Goal: Obtain resource: Download file/media

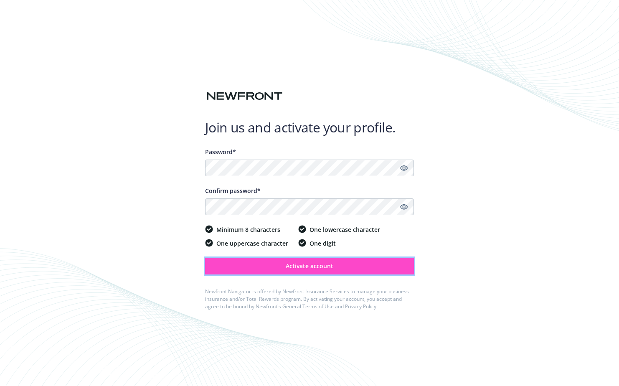
click at [269, 266] on button "Activate account" at bounding box center [309, 266] width 209 height 17
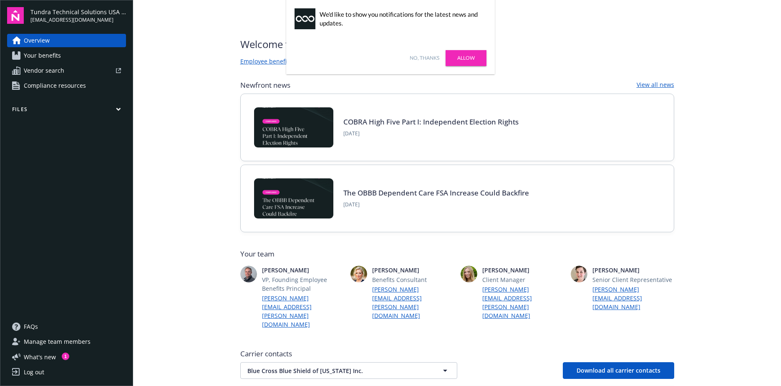
click at [74, 58] on link "Your benefits" at bounding box center [66, 55] width 119 height 13
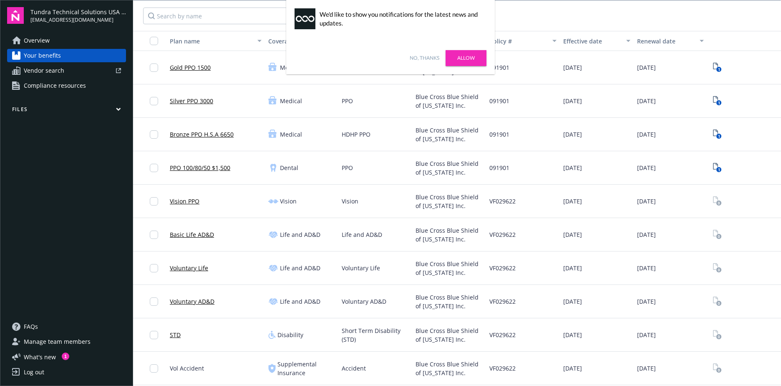
click at [473, 53] on link "Allow" at bounding box center [466, 58] width 41 height 16
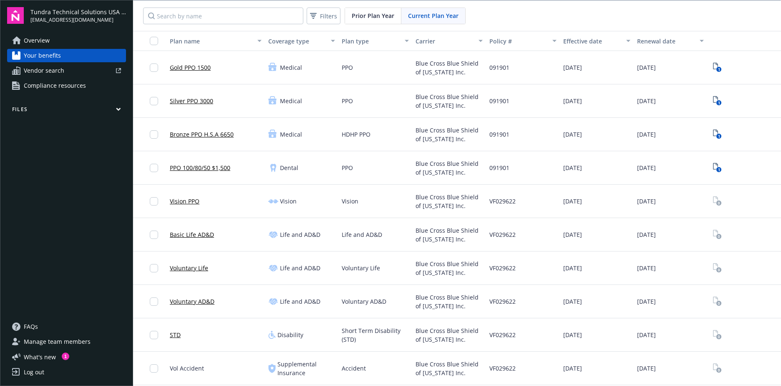
click at [56, 108] on button "Files" at bounding box center [66, 111] width 119 height 10
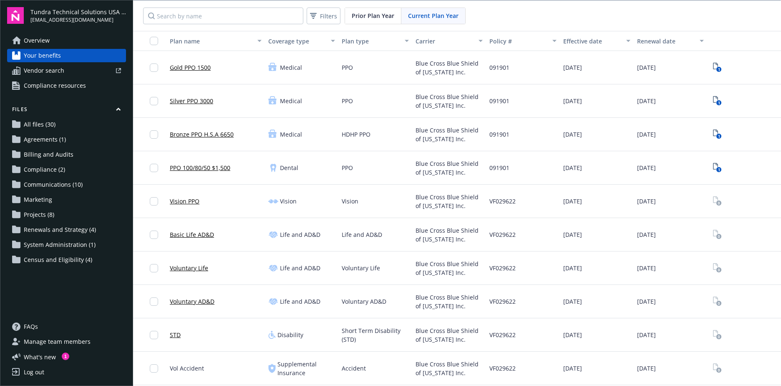
click at [65, 263] on span "Census and Eligibility (4)" at bounding box center [58, 259] width 68 height 13
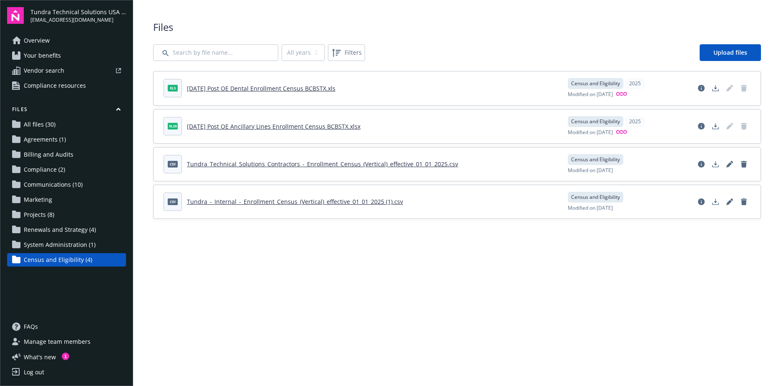
click at [86, 245] on span "System Administration (1)" at bounding box center [60, 244] width 72 height 13
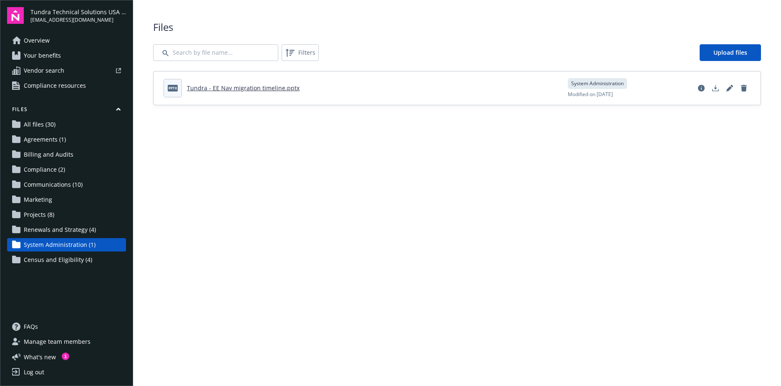
click at [83, 236] on span "Renewals and Strategy (4)" at bounding box center [60, 229] width 72 height 13
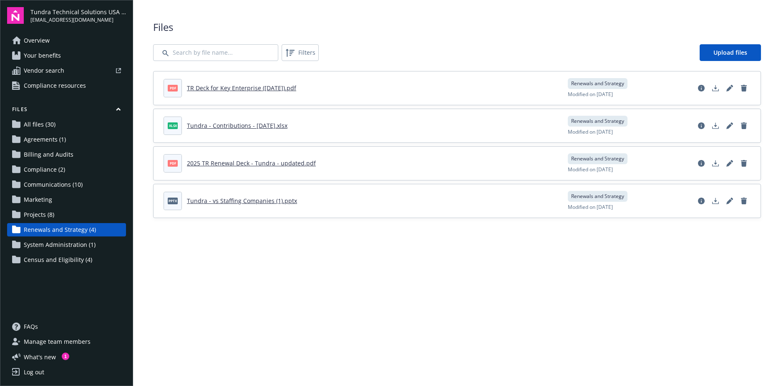
click at [66, 213] on link "Projects (8)" at bounding box center [66, 214] width 119 height 13
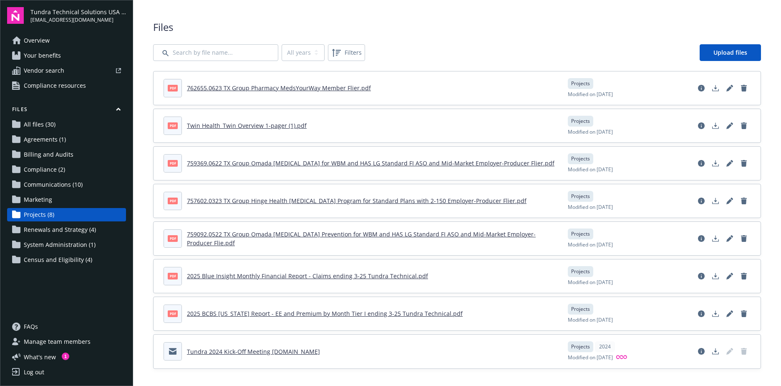
scroll to position [3, 0]
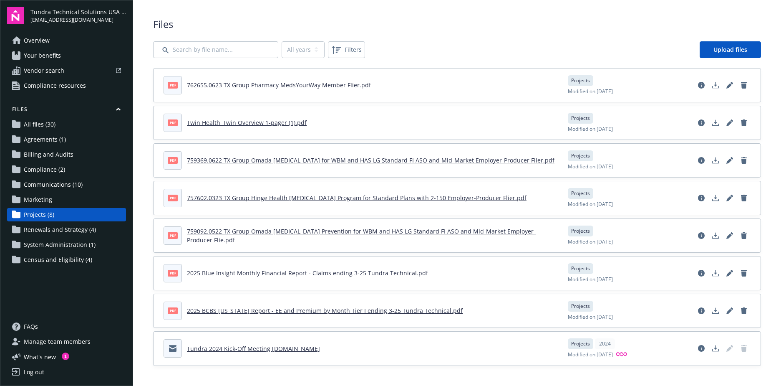
click at [66, 200] on link "Marketing" at bounding box center [66, 199] width 119 height 13
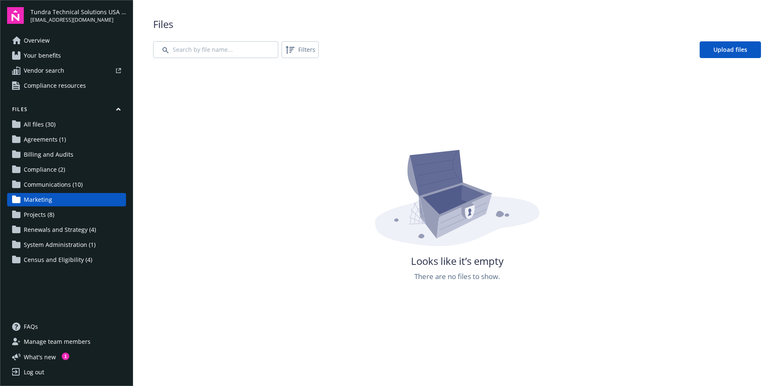
click at [66, 188] on span "Communications (10)" at bounding box center [53, 184] width 59 height 13
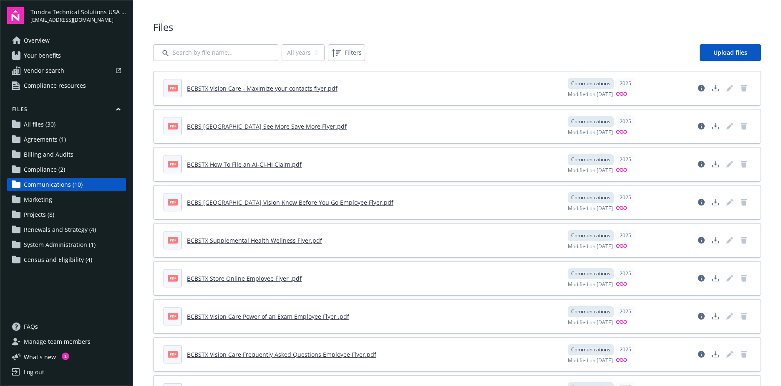
click at [83, 164] on link "Compliance (2)" at bounding box center [66, 169] width 119 height 13
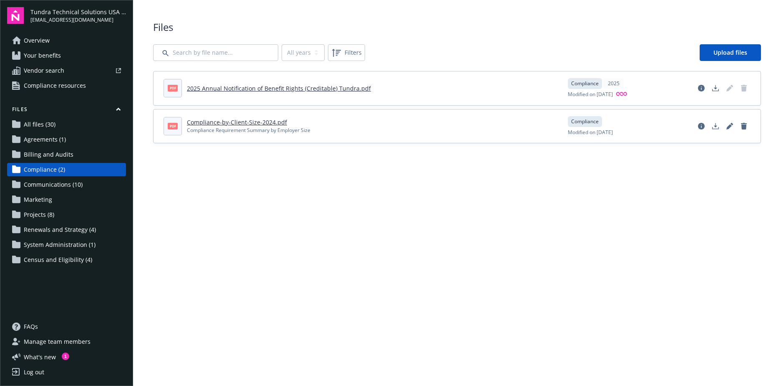
click at [78, 150] on link "Billing and Audits" at bounding box center [66, 154] width 119 height 13
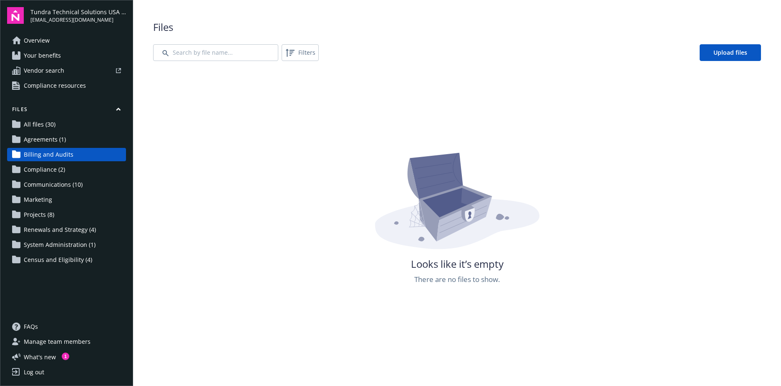
click at [77, 140] on link "Agreements (1)" at bounding box center [66, 139] width 119 height 13
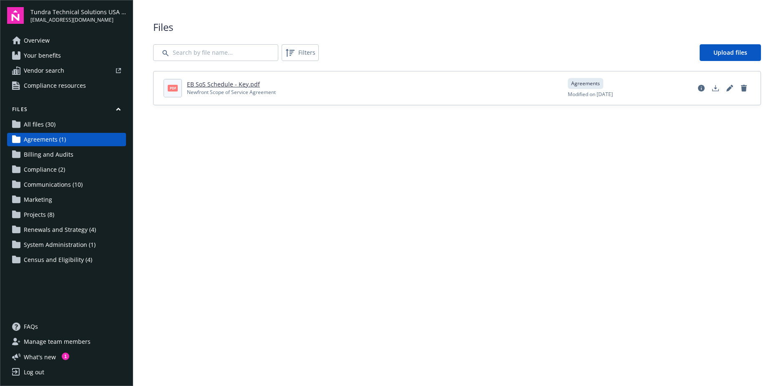
click at [77, 124] on link "All files (30)" at bounding box center [66, 124] width 119 height 13
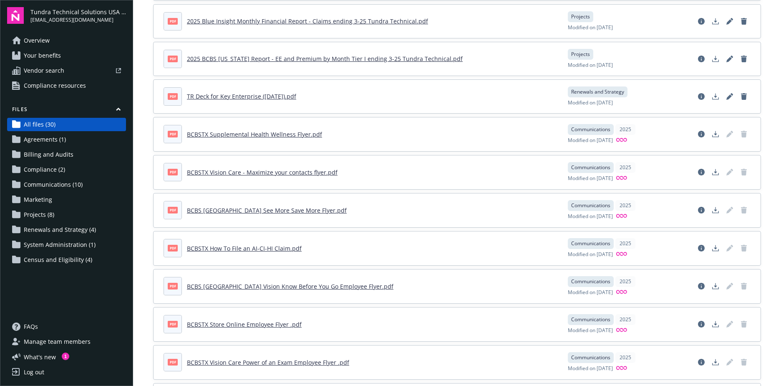
scroll to position [459, 0]
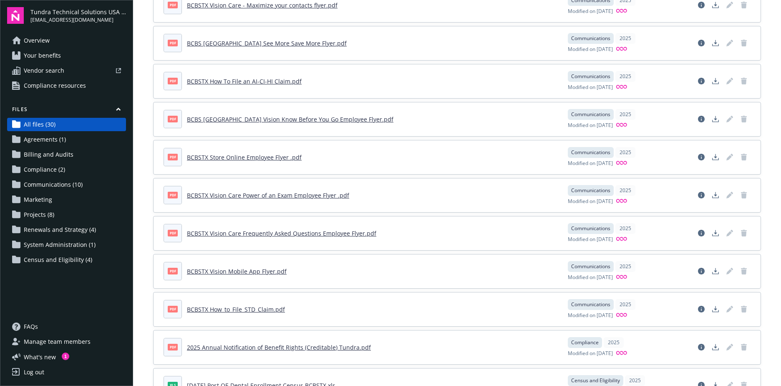
click at [35, 260] on span "Census and Eligibility (4)" at bounding box center [58, 259] width 68 height 13
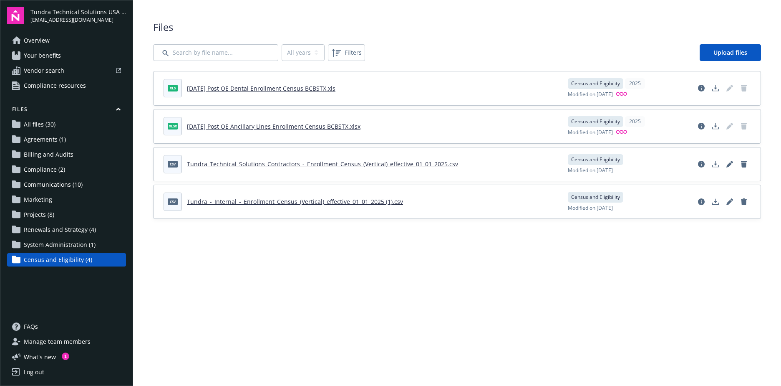
click at [50, 40] on link "Overview" at bounding box center [66, 40] width 119 height 13
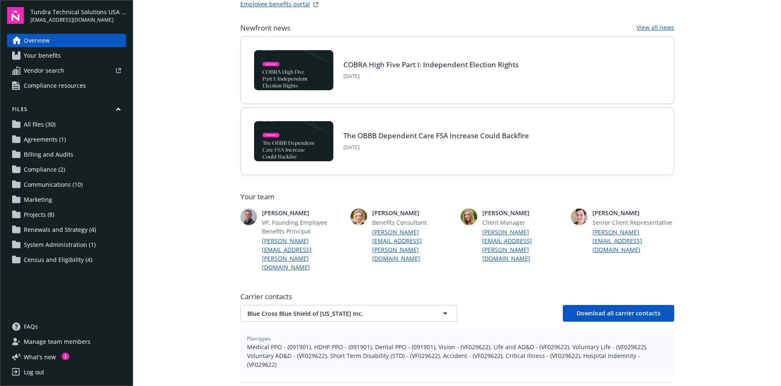
scroll to position [167, 0]
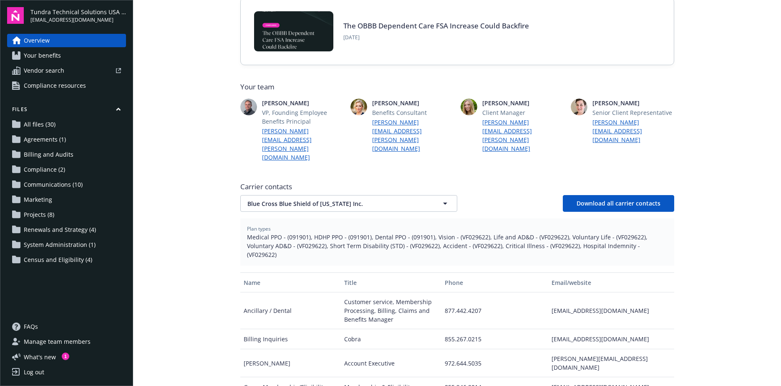
click at [49, 258] on span "Census and Eligibility (4)" at bounding box center [58, 259] width 68 height 13
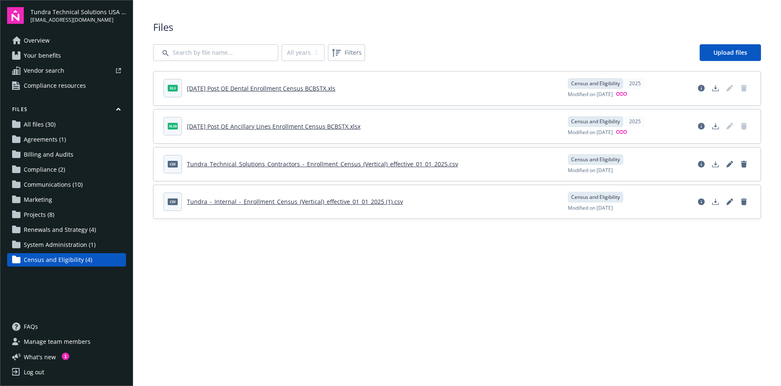
drag, startPoint x: 714, startPoint y: 88, endPoint x: 709, endPoint y: 138, distance: 49.5
click at [618, 88] on icon "Download document" at bounding box center [716, 88] width 7 height 7
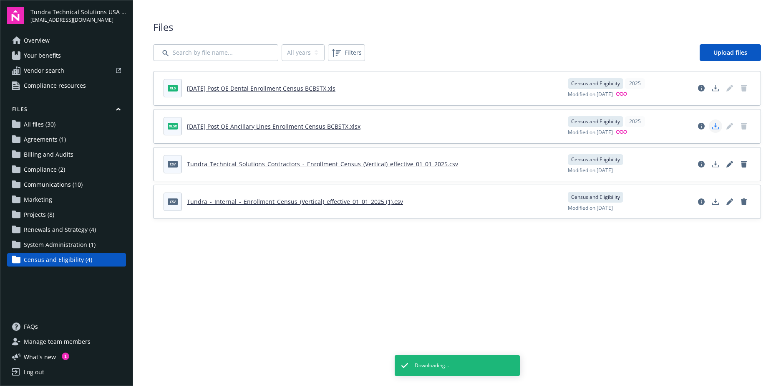
click at [618, 131] on link "Download document" at bounding box center [715, 125] width 13 height 13
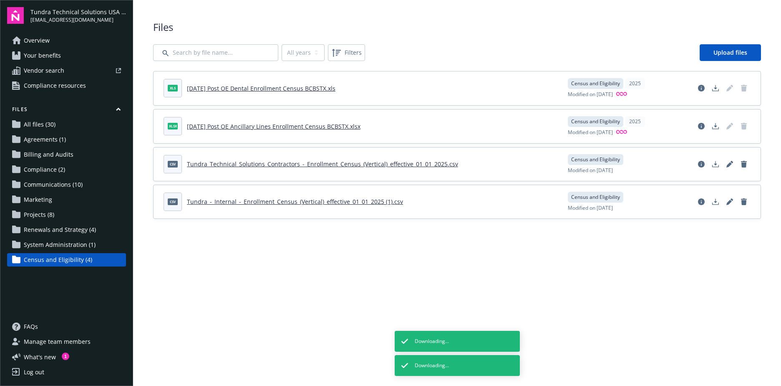
drag, startPoint x: 717, startPoint y: 164, endPoint x: 721, endPoint y: 184, distance: 20.9
click at [618, 164] on icon "Download document" at bounding box center [716, 164] width 7 height 7
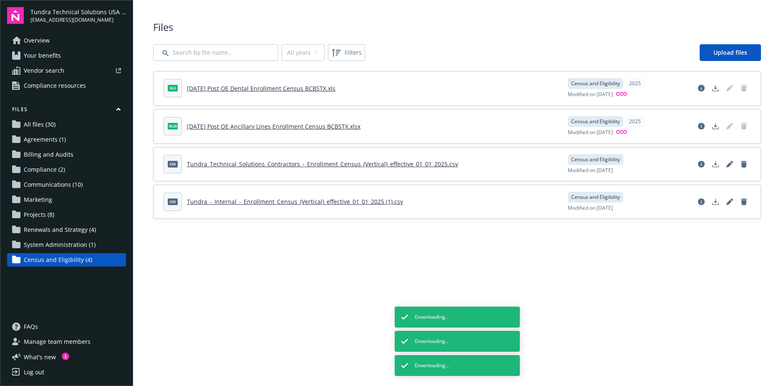
drag, startPoint x: 720, startPoint y: 203, endPoint x: 713, endPoint y: 192, distance: 13.7
click at [618, 203] on link "Download document" at bounding box center [715, 201] width 13 height 13
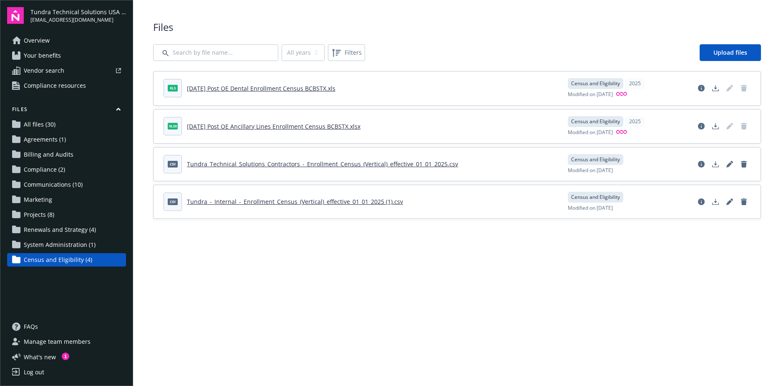
click at [88, 233] on span "Renewals and Strategy (4)" at bounding box center [60, 229] width 72 height 13
